Goal: Task Accomplishment & Management: Use online tool/utility

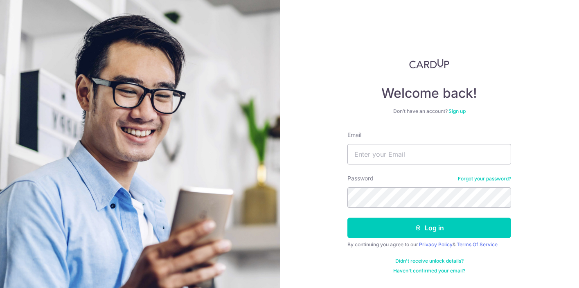
type input "[PERSON_NAME][EMAIL_ADDRESS][DOMAIN_NAME]"
click at [348, 218] on button "Log in" at bounding box center [430, 228] width 164 height 20
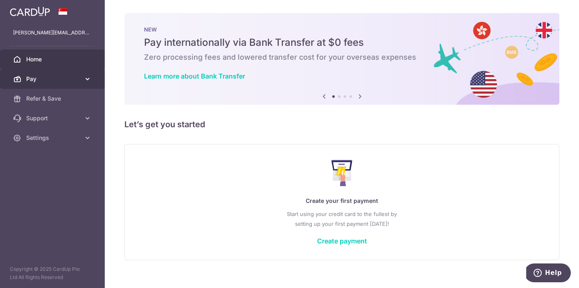
click at [82, 80] on link "Pay" at bounding box center [52, 79] width 105 height 20
